Goal: Task Accomplishment & Management: Complete application form

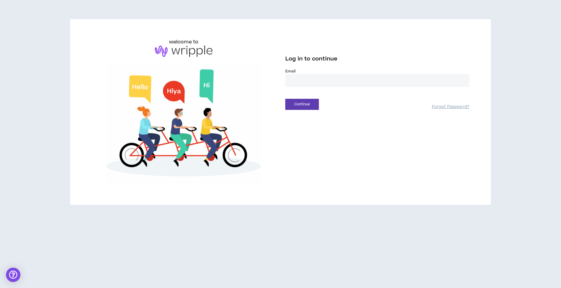
click at [402, 81] on input "email" at bounding box center [377, 80] width 184 height 13
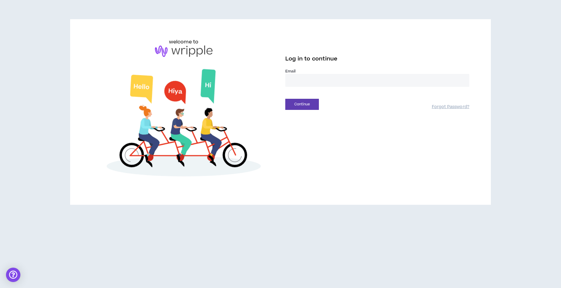
type input "**********"
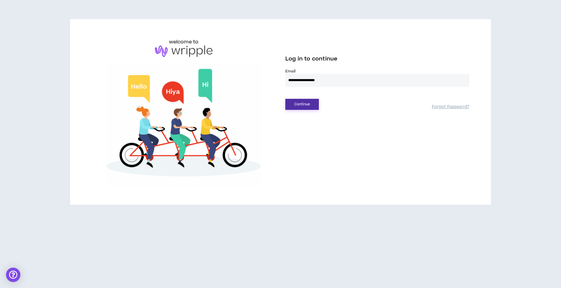
click at [311, 102] on button "Continue" at bounding box center [302, 104] width 34 height 11
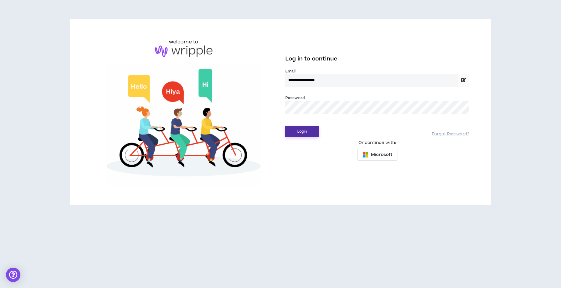
click at [312, 133] on button "Login" at bounding box center [302, 131] width 34 height 11
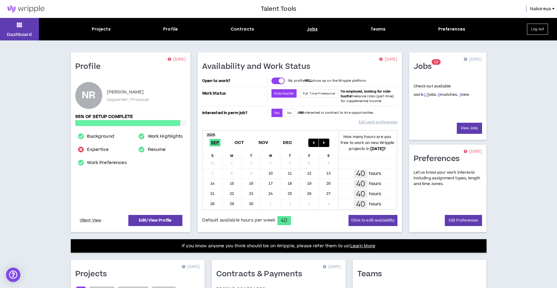
click at [314, 30] on div "Jobs" at bounding box center [312, 29] width 11 height 6
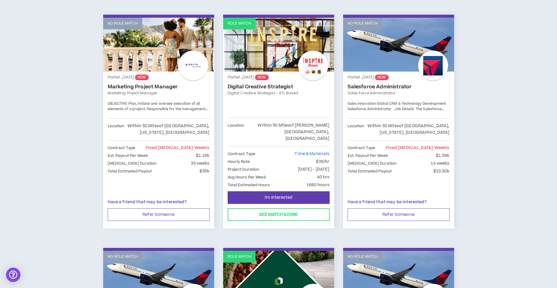
scroll to position [330, 0]
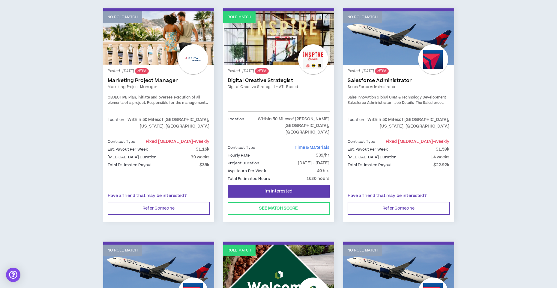
click at [277, 91] on div "Posted - [DATE] NEW! Digital Creative Strategist Digital Creative Strategist - …" at bounding box center [279, 91] width 102 height 42
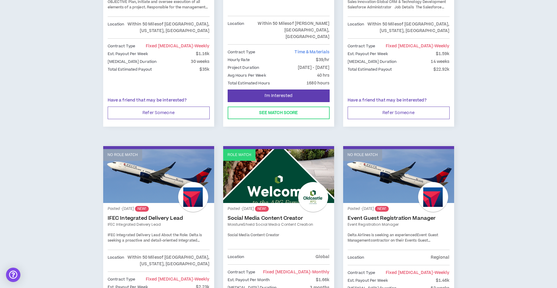
scroll to position [390, 0]
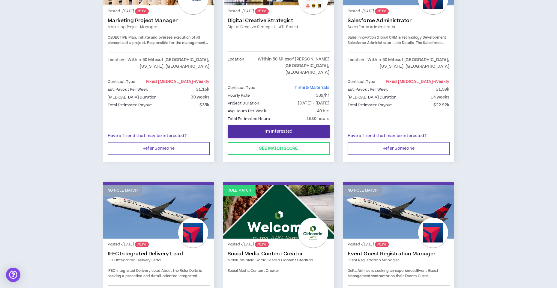
click at [276, 125] on button "I'm Interested" at bounding box center [279, 131] width 102 height 13
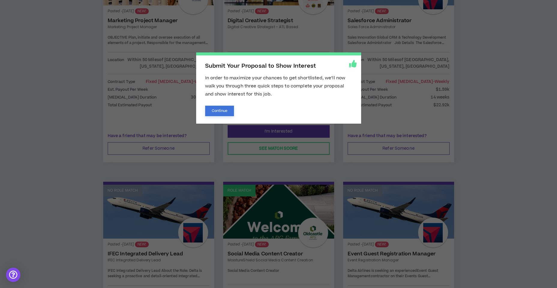
click at [217, 112] on button "Continue" at bounding box center [219, 111] width 29 height 10
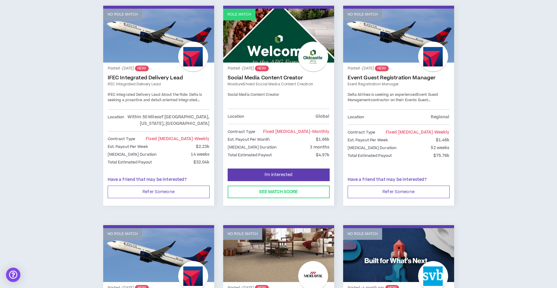
scroll to position [540, 0]
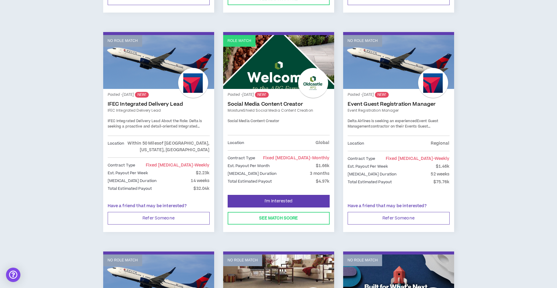
click at [405, 71] on link "No Role Match" at bounding box center [398, 62] width 111 height 54
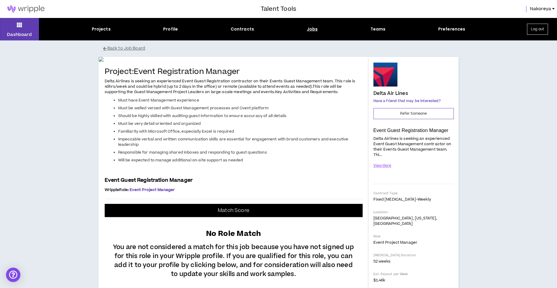
click at [313, 30] on div "Jobs" at bounding box center [312, 29] width 11 height 6
click at [305, 28] on div "Projects Profile Contracts Jobs Teams Preferences" at bounding box center [278, 29] width 479 height 6
click at [312, 29] on div "Jobs" at bounding box center [312, 29] width 11 height 6
click at [15, 32] on p "Dashboard" at bounding box center [19, 34] width 25 height 6
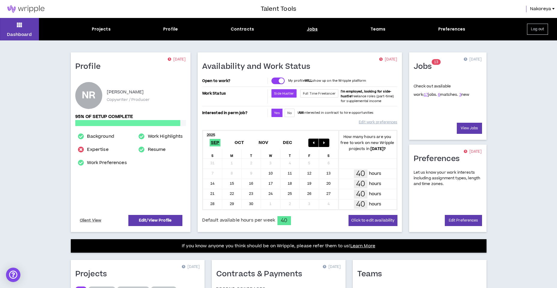
click at [309, 28] on div "Jobs" at bounding box center [312, 29] width 11 height 6
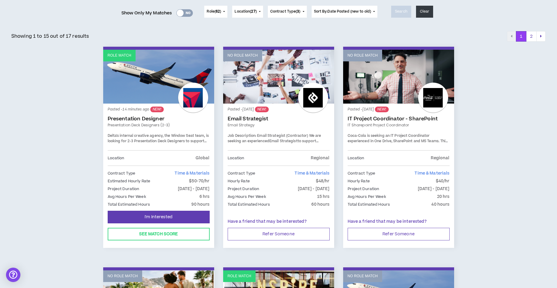
scroll to position [90, 0]
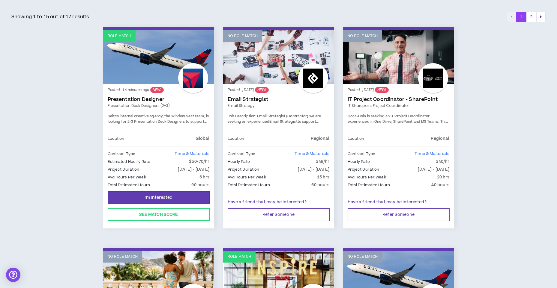
click at [157, 118] on span "Delta's internal creative agency, the Window Seat team, is looking for 2-3 Pres…" at bounding box center [158, 124] width 101 height 21
click at [145, 56] on link "Role Match" at bounding box center [158, 57] width 111 height 54
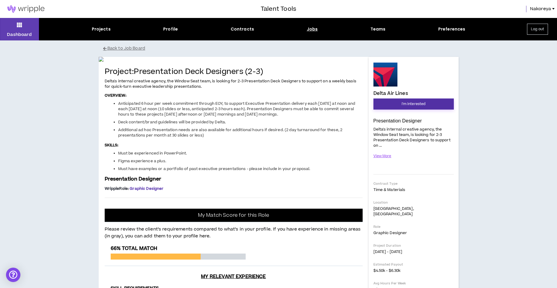
click at [403, 101] on span "I'm Interested" at bounding box center [413, 104] width 24 height 6
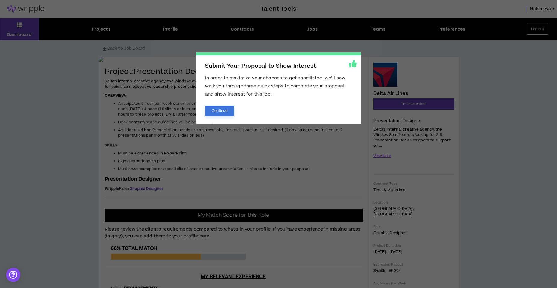
click at [223, 109] on button "Continue" at bounding box center [219, 111] width 29 height 10
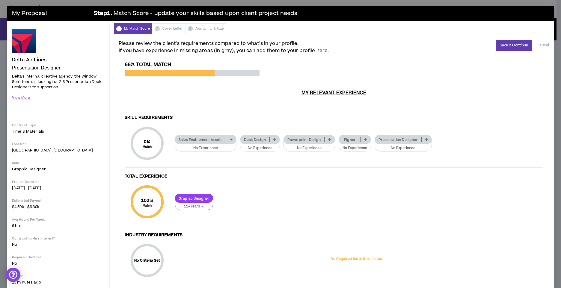
click at [275, 140] on icon at bounding box center [274, 139] width 3 height 3
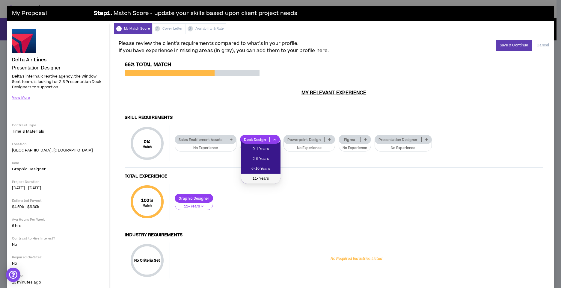
click at [264, 180] on span "11+ Years" at bounding box center [261, 179] width 32 height 7
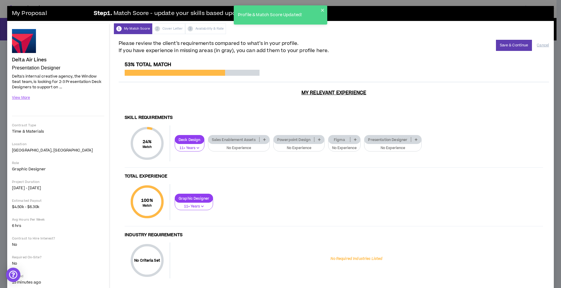
click at [320, 138] on p at bounding box center [320, 139] width 10 height 5
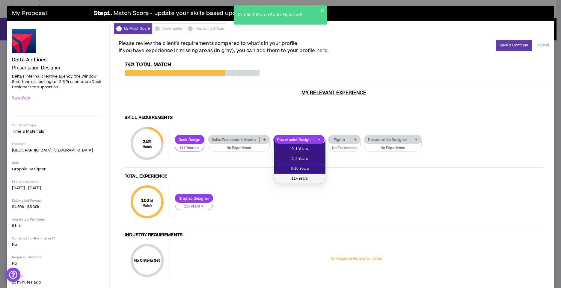
click at [312, 179] on span "11+ Years" at bounding box center [300, 179] width 44 height 7
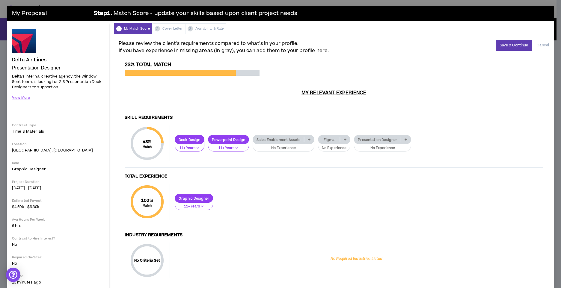
click at [407, 141] on icon at bounding box center [406, 139] width 3 height 3
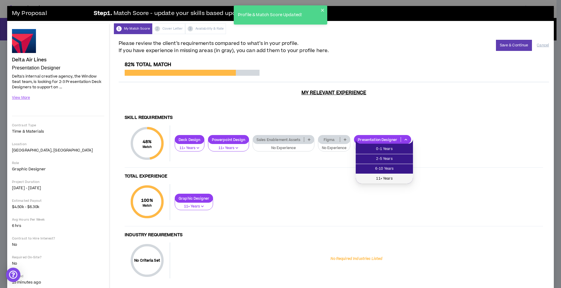
click at [380, 181] on span "11+ Years" at bounding box center [385, 179] width 50 height 7
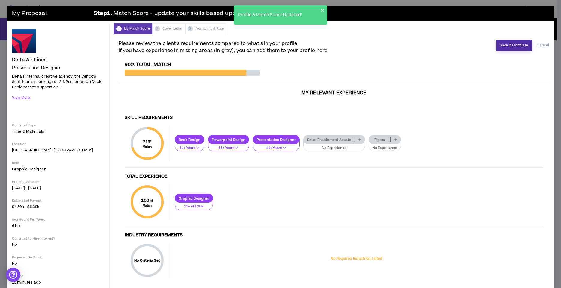
click at [509, 46] on button "Save & Continue" at bounding box center [514, 45] width 36 height 11
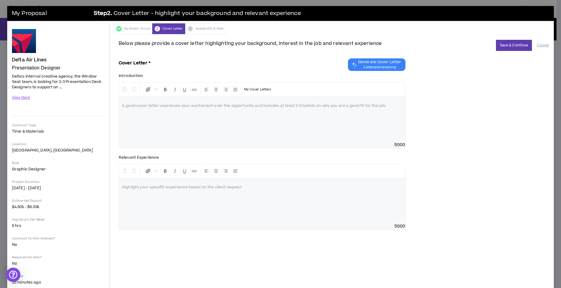
click at [197, 127] on div at bounding box center [262, 119] width 286 height 45
click at [253, 91] on p "My Cover Letters" at bounding box center [257, 90] width 27 height 6
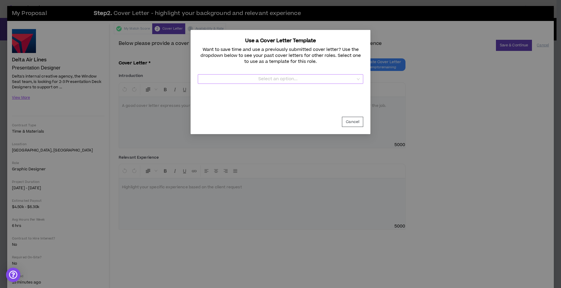
click at [343, 79] on input "Template" at bounding box center [278, 79] width 154 height 9
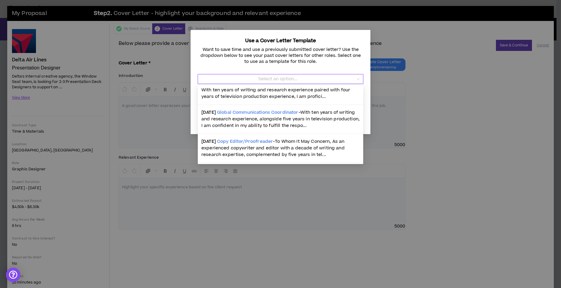
scroll to position [162, 0]
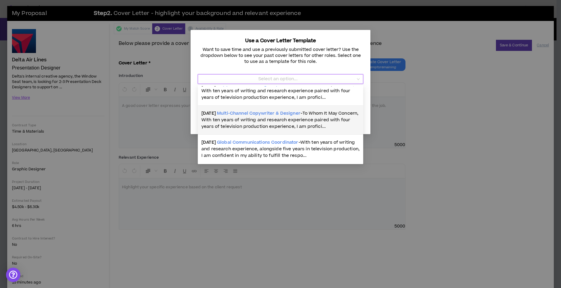
click at [246, 127] on span "To Whom It May Concern, With ten years of writing and research experience paire…" at bounding box center [279, 119] width 157 height 19
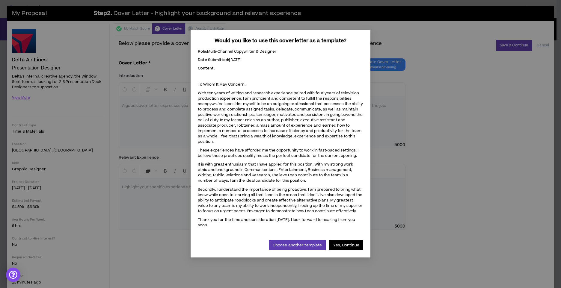
click at [342, 240] on button "Yes, Continue" at bounding box center [347, 245] width 34 height 10
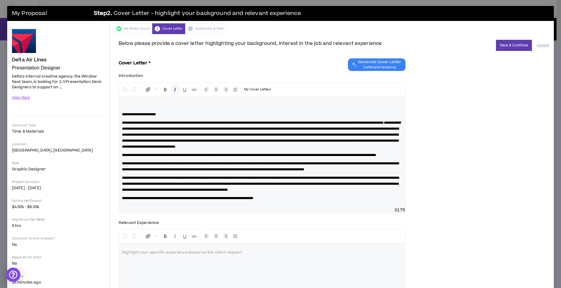
click at [384, 125] on em "**********" at bounding box center [392, 123] width 17 height 4
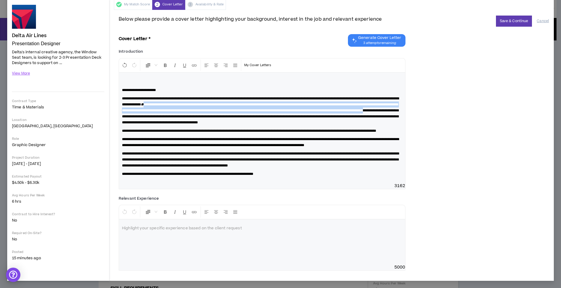
drag, startPoint x: 222, startPoint y: 98, endPoint x: 310, endPoint y: 109, distance: 88.6
click at [310, 109] on p "**********" at bounding box center [262, 111] width 280 height 30
click at [296, 103] on span "**********" at bounding box center [260, 114] width 277 height 22
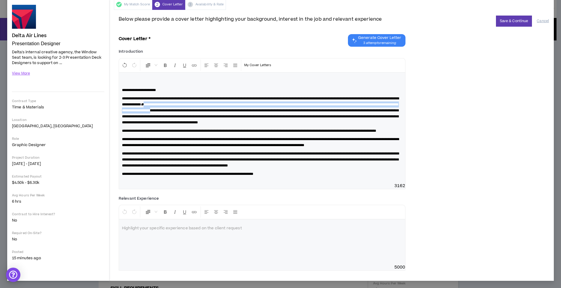
drag, startPoint x: 222, startPoint y: 98, endPoint x: 313, endPoint y: 106, distance: 90.6
click at [313, 106] on p "**********" at bounding box center [262, 111] width 280 height 30
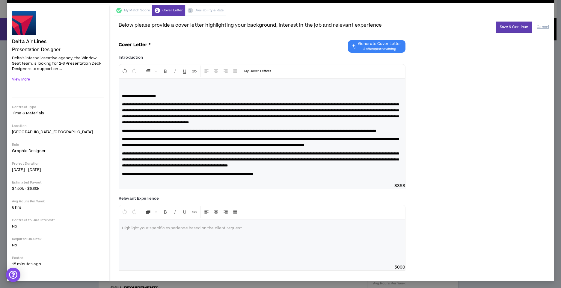
click at [284, 142] on span "**********" at bounding box center [260, 143] width 277 height 10
click at [190, 164] on p "**********" at bounding box center [262, 160] width 280 height 18
click at [177, 244] on div at bounding box center [262, 242] width 286 height 45
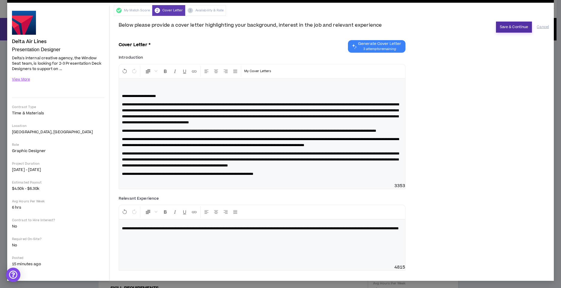
click at [503, 22] on button "Save & Continue" at bounding box center [514, 27] width 36 height 11
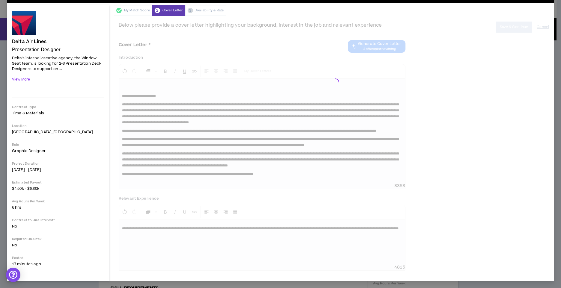
scroll to position [37, 0]
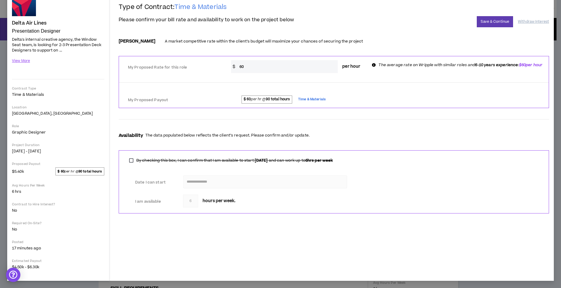
click at [268, 68] on input "60" at bounding box center [288, 66] width 102 height 13
type input "6"
type input "4"
type input "50"
click at [287, 52] on form "**********" at bounding box center [334, 127] width 431 height 184
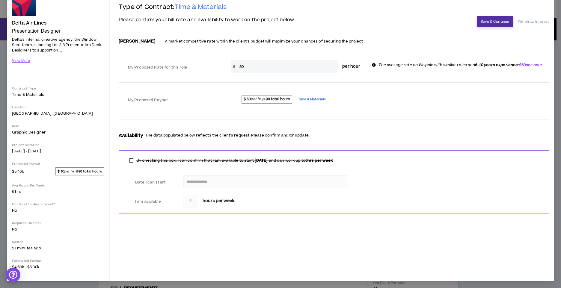
click at [494, 25] on button "Save & Continue" at bounding box center [495, 21] width 36 height 11
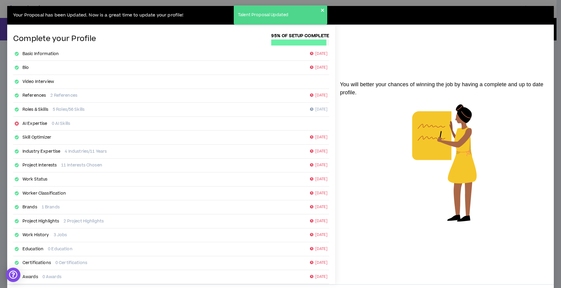
click at [324, 9] on icon "close" at bounding box center [323, 10] width 4 height 5
